Goal: Transaction & Acquisition: Purchase product/service

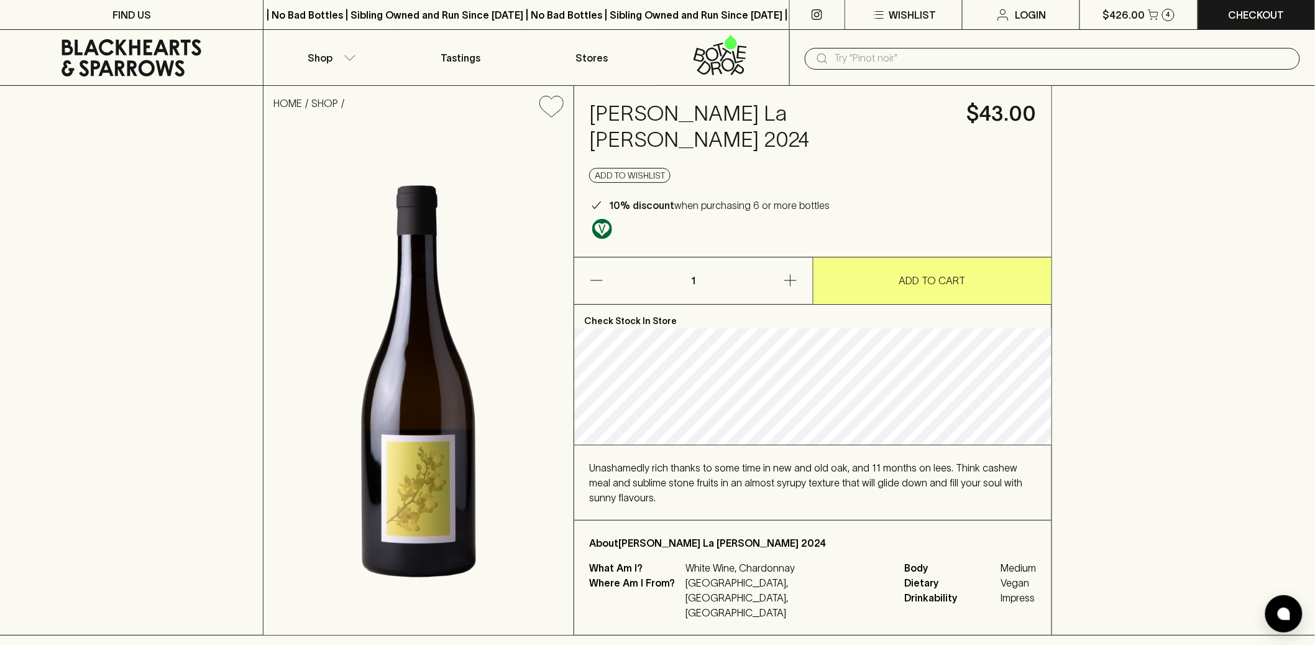
click at [1001, 582] on span "Vegan" at bounding box center [1018, 582] width 35 height 15
click at [1154, 475] on div "HOME SHOP [PERSON_NAME] La [PERSON_NAME] 2024 $43.00 Add to wishlist 10% discou…" at bounding box center [657, 360] width 1315 height 549
drag, startPoint x: 606, startPoint y: 226, endPoint x: 392, endPoint y: 6, distance: 306.4
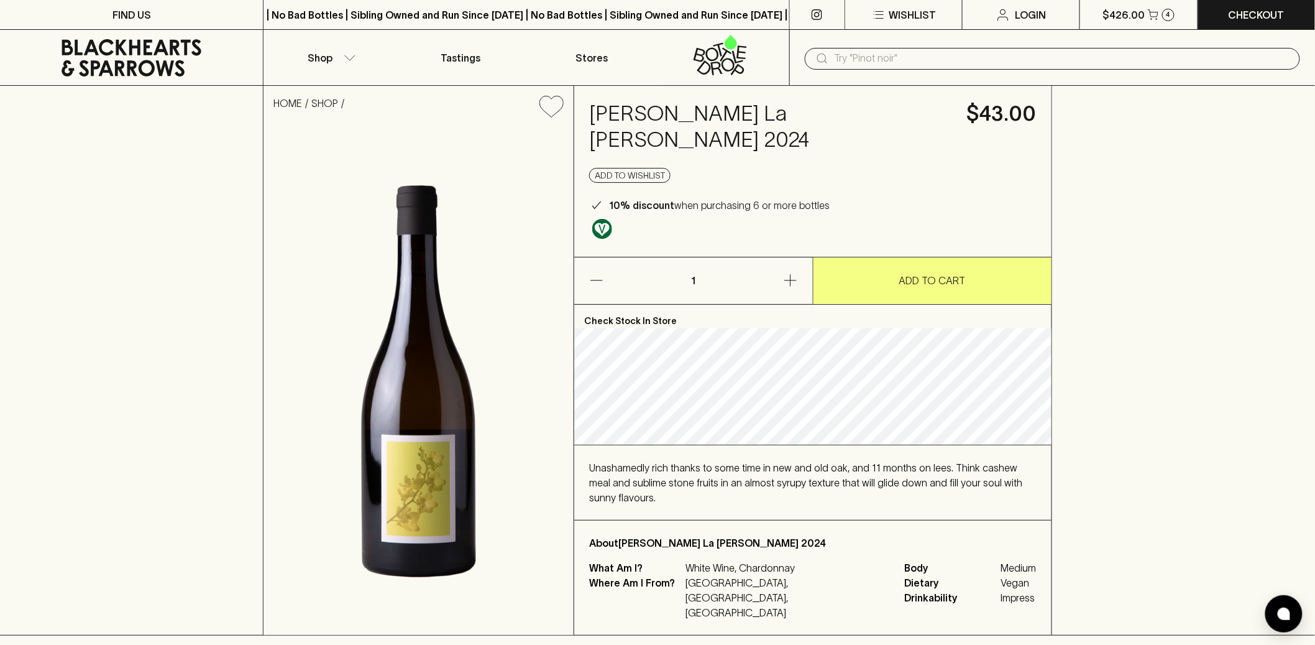
click at [1248, 411] on div "HOME SHOP [PERSON_NAME] La [PERSON_NAME] 2024 $43.00 Add to wishlist 10% discou…" at bounding box center [657, 360] width 1315 height 549
click at [1165, 354] on div "HOME SHOP [PERSON_NAME] La [PERSON_NAME] 2024 $43.00 Add to wishlist 10% discou…" at bounding box center [657, 360] width 1315 height 549
click at [1177, 444] on div "HOME SHOP [PERSON_NAME] La [PERSON_NAME] 2024 $43.00 Add to wishlist 10% discou…" at bounding box center [657, 360] width 1315 height 549
